Goal: Navigation & Orientation: Go to known website

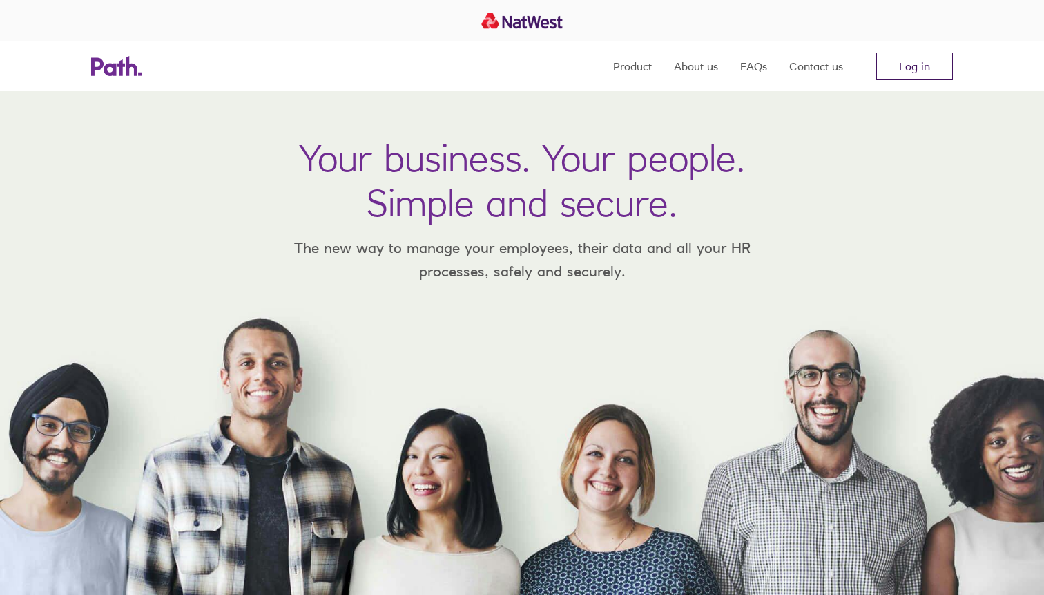
click at [911, 67] on link "Log in" at bounding box center [914, 66] width 77 height 28
